Goal: Navigation & Orientation: Find specific page/section

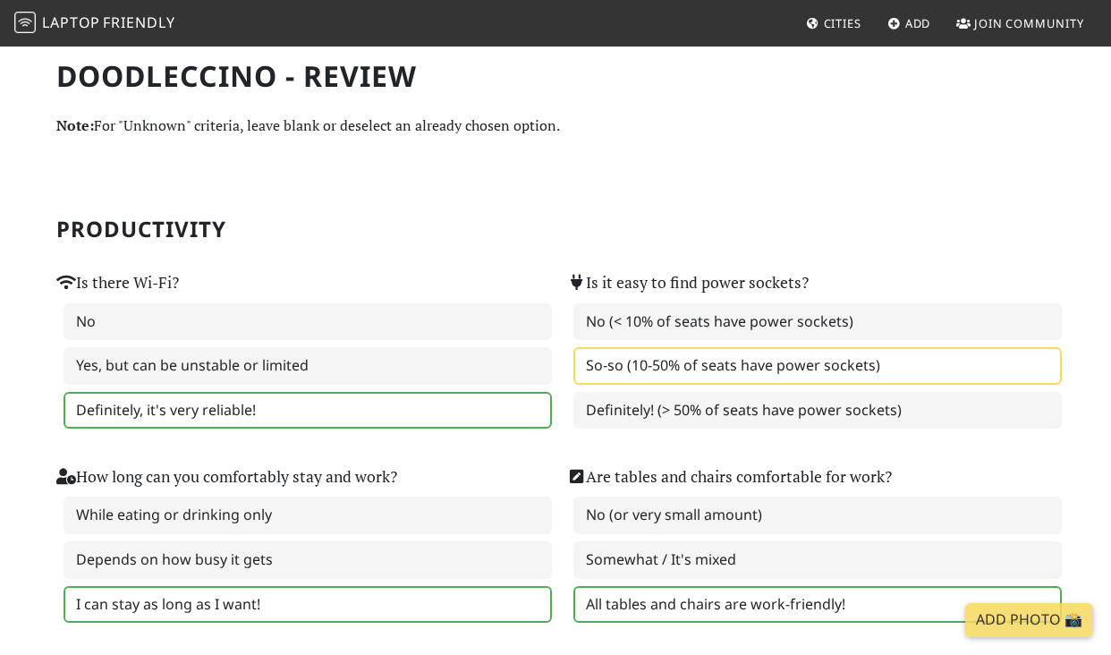
click at [135, 32] on span "Friendly" at bounding box center [139, 23] width 72 height 20
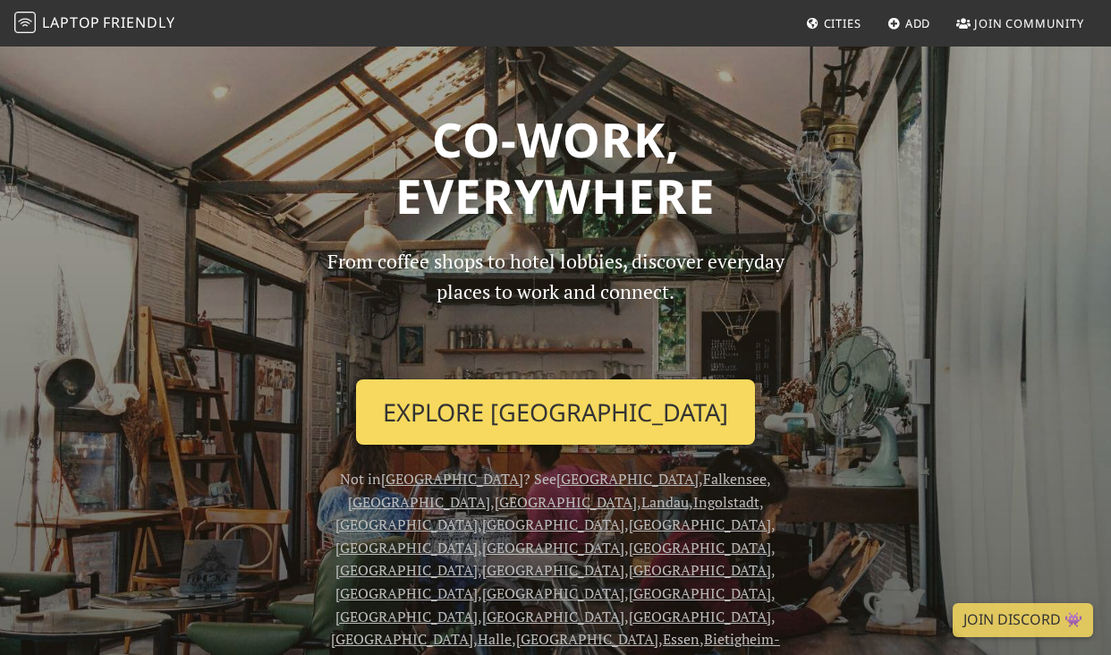
click at [547, 408] on link "Explore Berlin" at bounding box center [555, 412] width 399 height 66
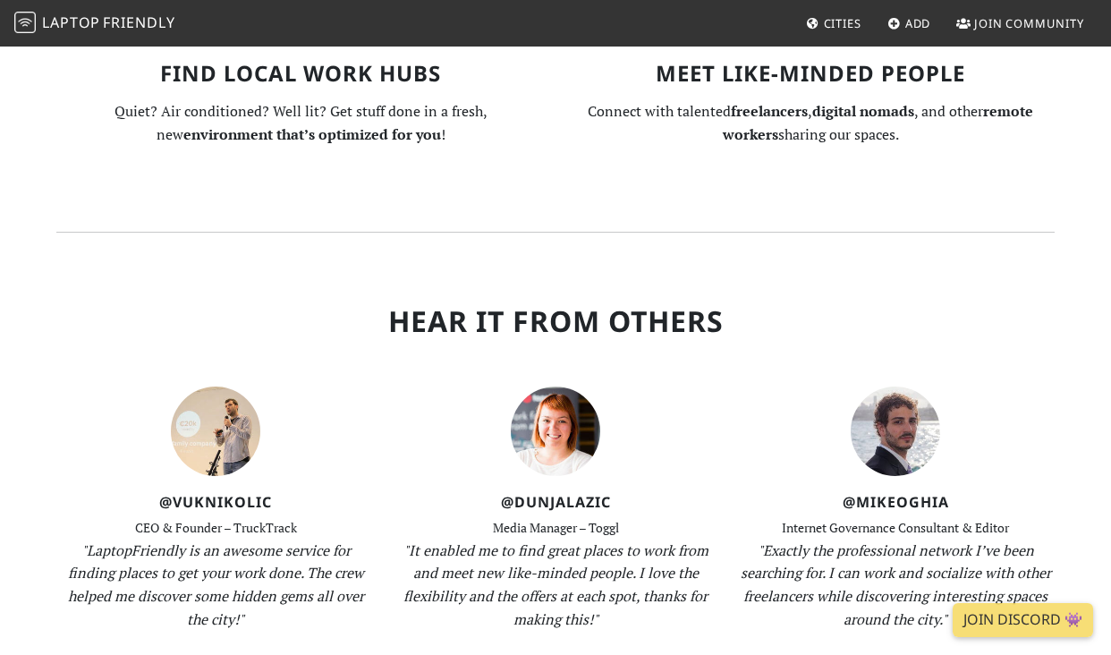
scroll to position [1632, 0]
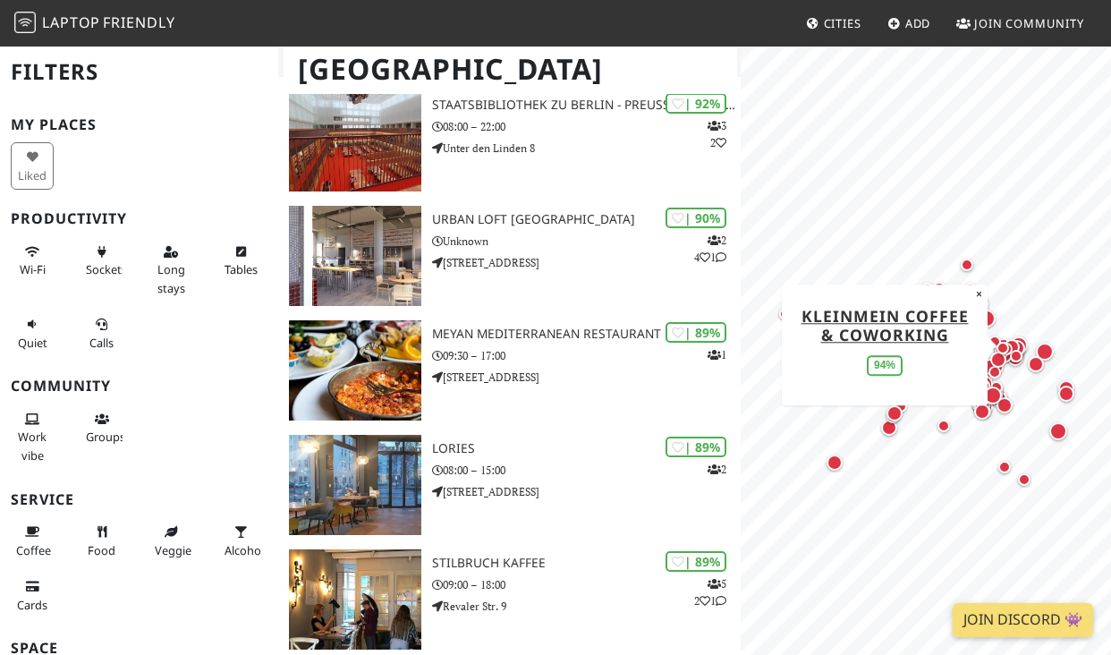
scroll to position [430, 0]
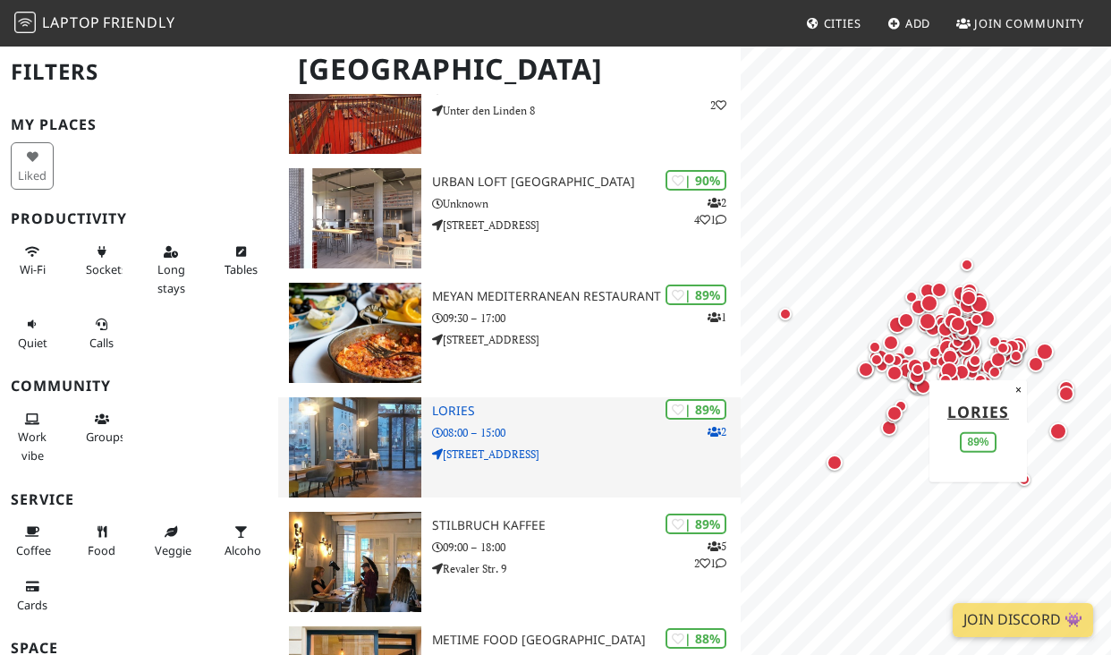
click at [558, 437] on p "08:00 – 15:00" at bounding box center [586, 432] width 309 height 17
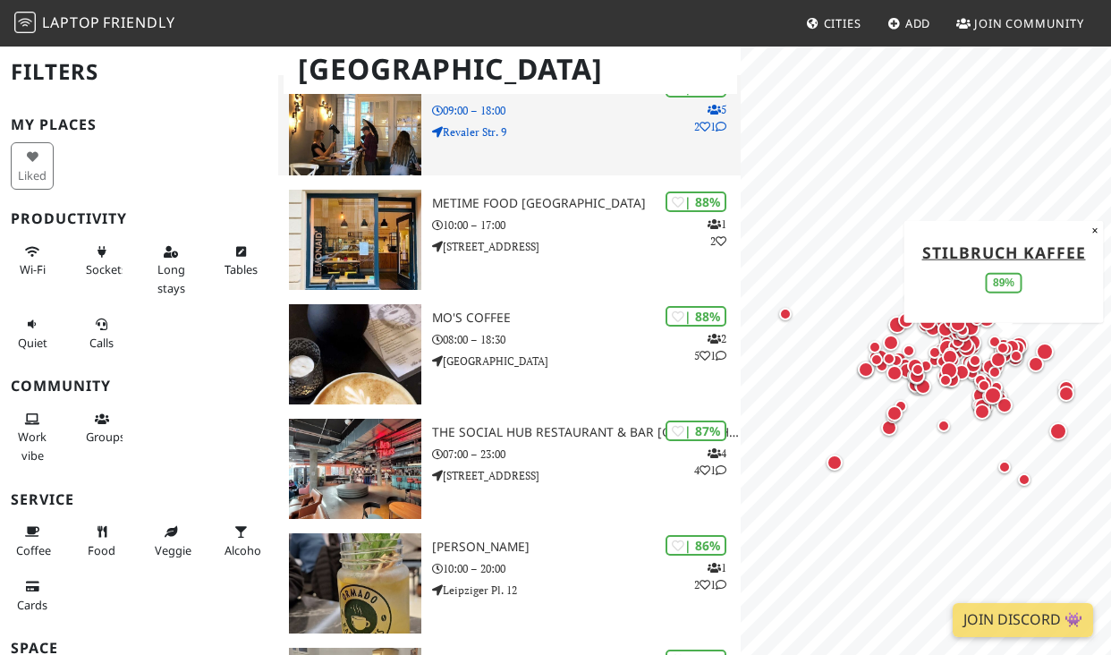
scroll to position [870, 0]
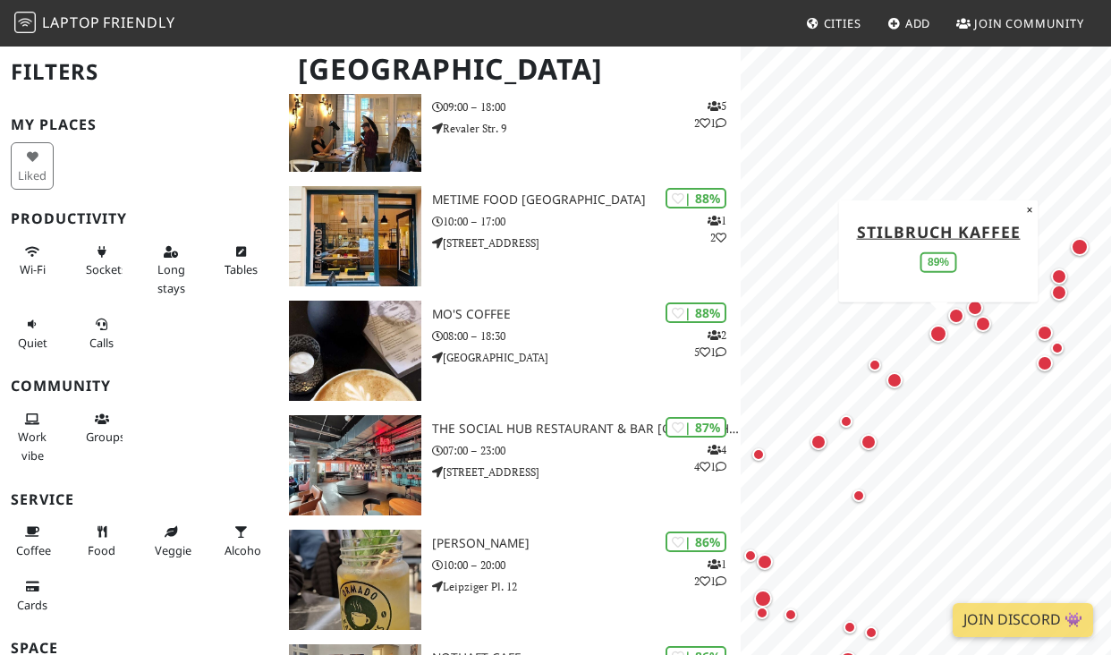
click at [933, 335] on div "Map marker" at bounding box center [938, 334] width 18 height 18
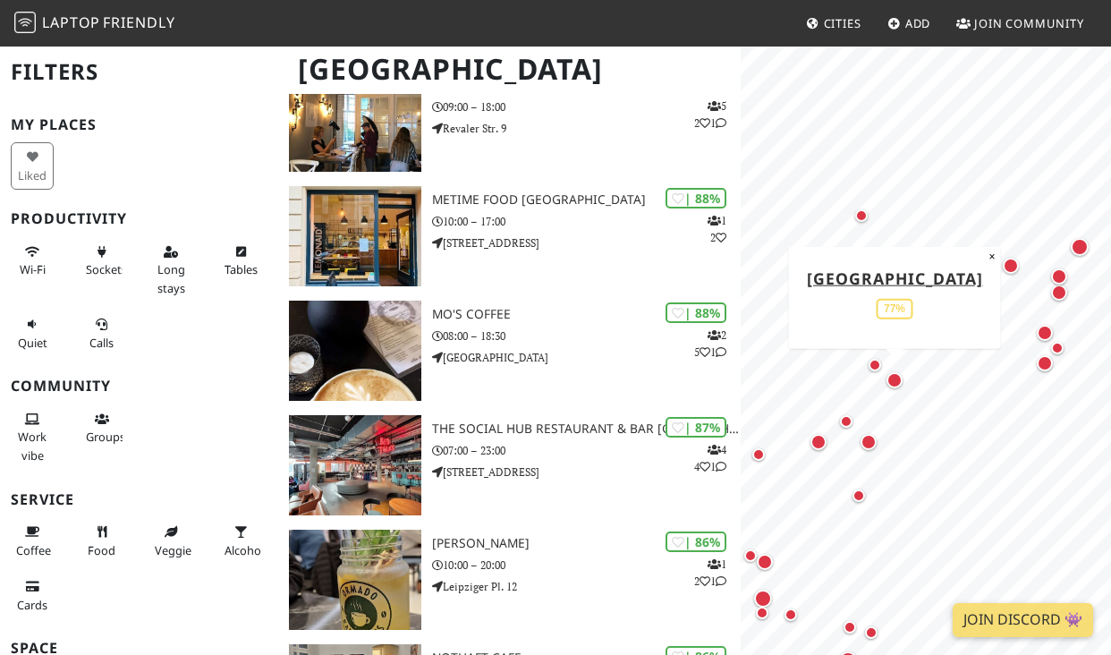
click at [896, 378] on div "Map marker" at bounding box center [895, 380] width 16 height 16
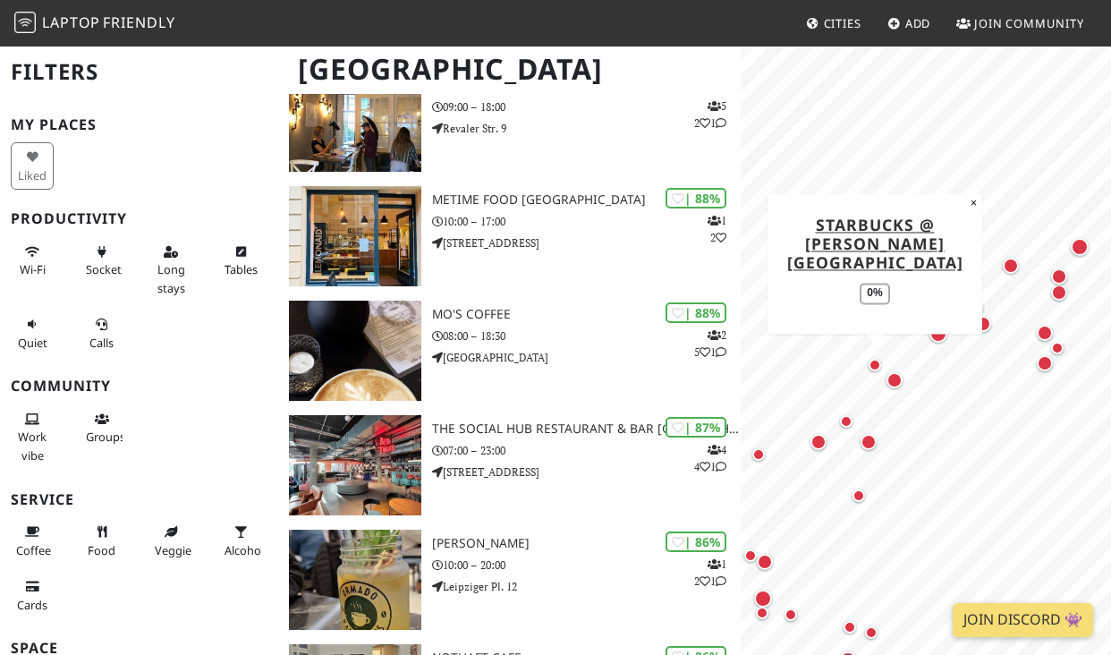
click at [875, 361] on div "Map marker" at bounding box center [875, 365] width 13 height 13
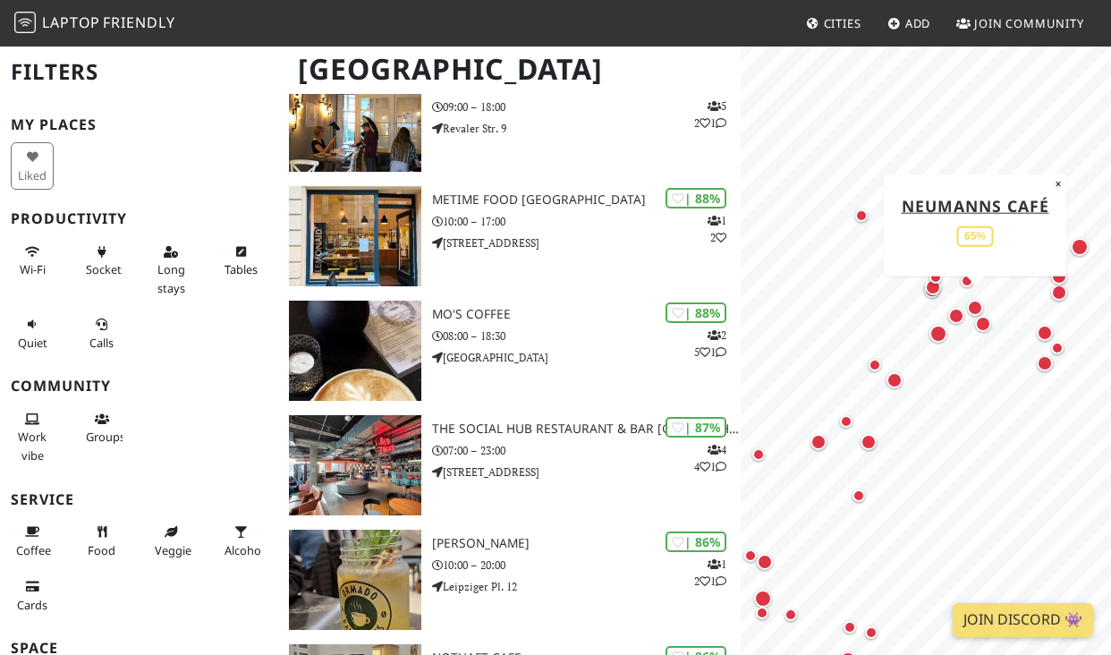
click at [973, 304] on div "Map marker" at bounding box center [975, 308] width 16 height 16
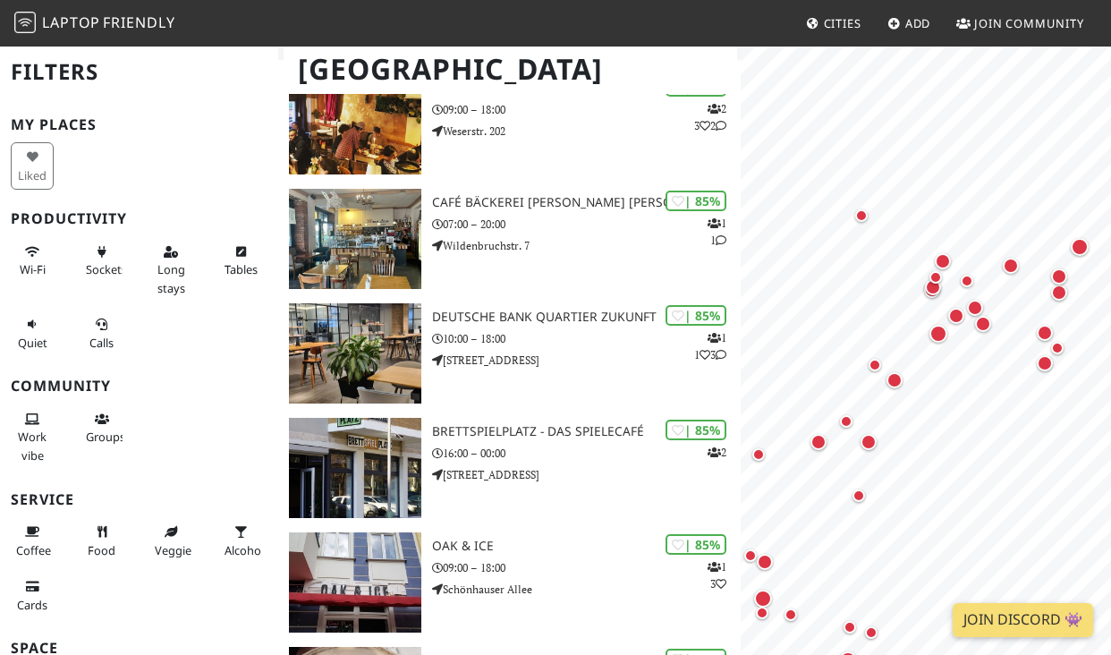
scroll to position [1785, 0]
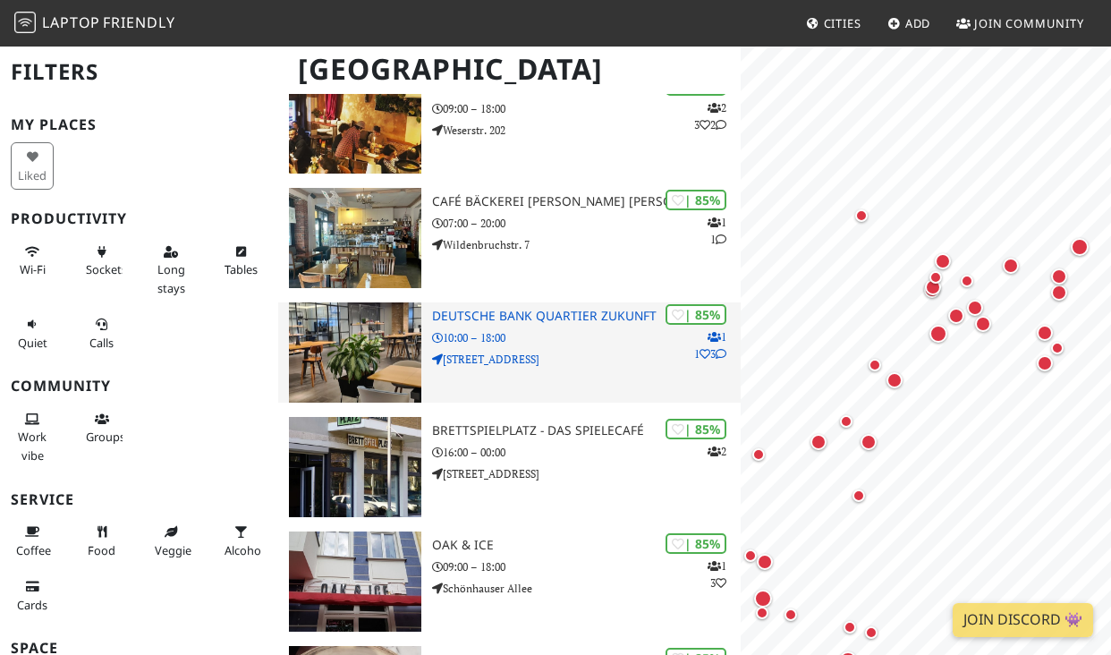
click at [598, 361] on p "Friedrichstraße 181" at bounding box center [586, 359] width 309 height 17
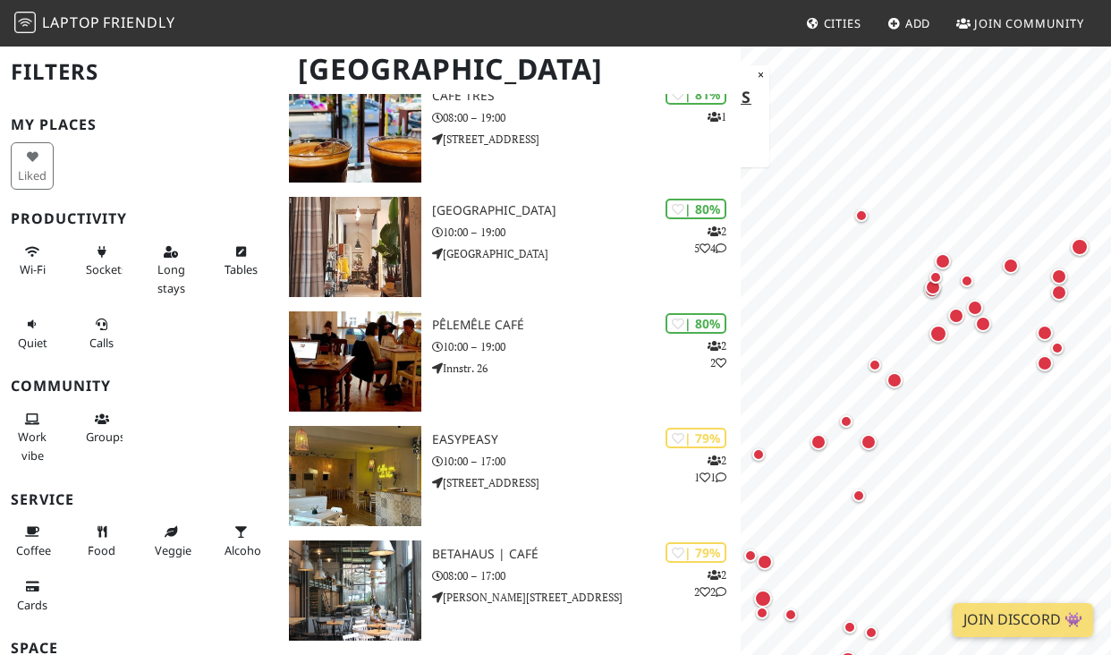
scroll to position [2923, 0]
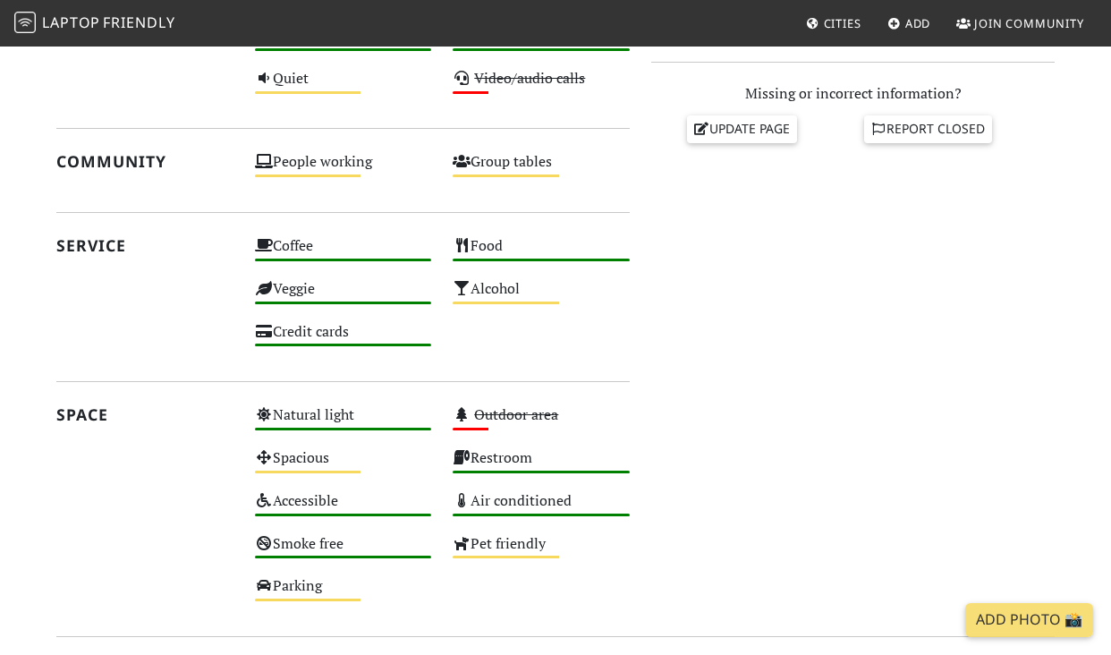
scroll to position [745, 0]
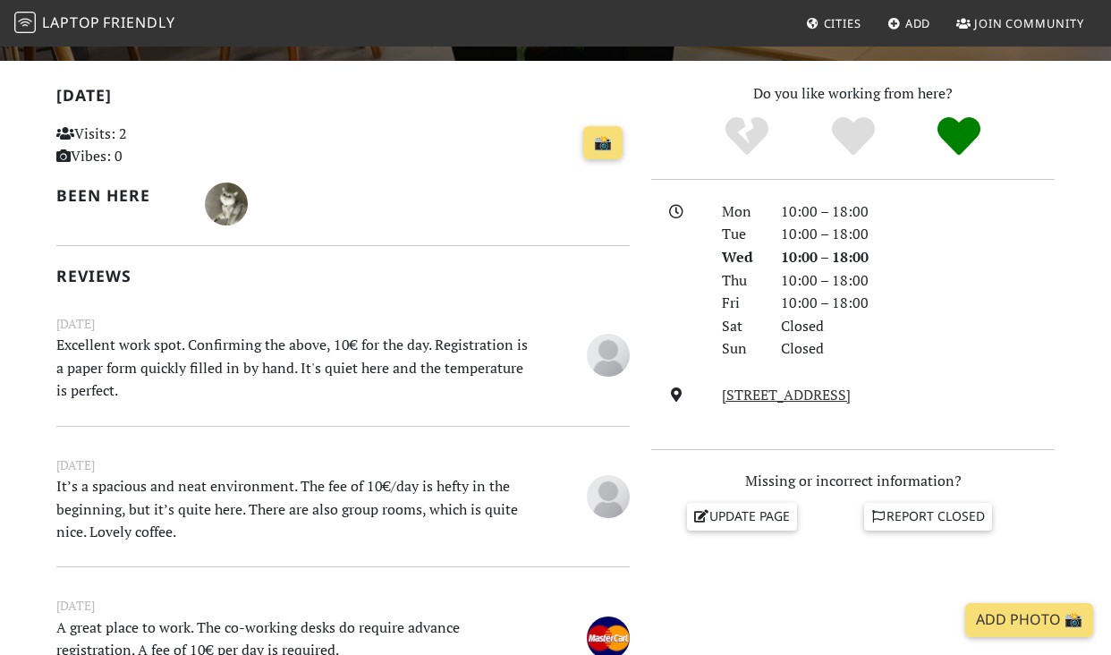
scroll to position [518, 0]
